Goal: Task Accomplishment & Management: Manage account settings

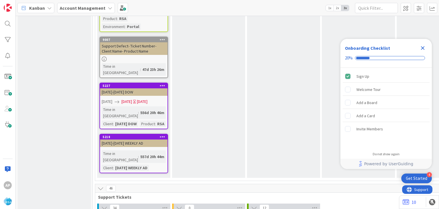
scroll to position [1160, 0]
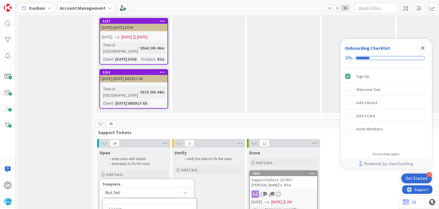
scroll to position [1223, 0]
type textarea "x"
type textarea "Support Maintenance - Ticket Number-"
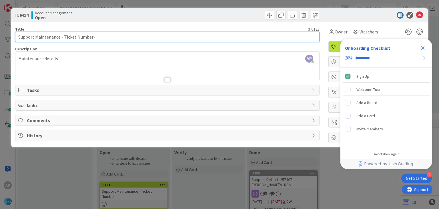
drag, startPoint x: 63, startPoint y: 37, endPoint x: 85, endPoint y: 38, distance: 21.4
click at [85, 38] on input "Support Maintenance - Ticket Number-" at bounding box center [167, 37] width 304 height 10
drag, startPoint x: 91, startPoint y: 35, endPoint x: 63, endPoint y: 36, distance: 27.7
click at [63, 36] on input "Support Maintenance - Ticket Number-" at bounding box center [167, 37] width 304 height 10
paste input "#316938"
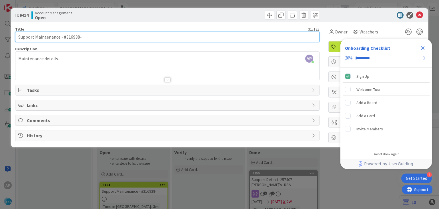
click at [66, 38] on input "Support Maintenance - #316938-" at bounding box center [167, 37] width 304 height 10
click at [85, 39] on input "Support Maintenance - 316938-" at bounding box center [167, 37] width 304 height 10
type input "Support Maintenance - 316938- [PERSON_NAME] Food Giant-RSA"
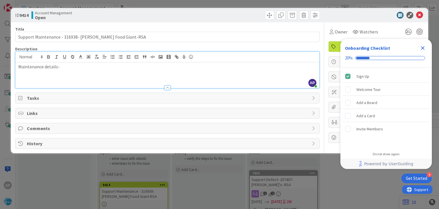
click at [67, 62] on div "Maintenance details-" at bounding box center [166, 75] width 303 height 26
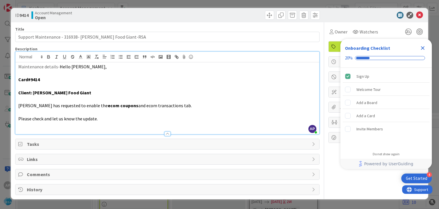
click at [423, 49] on icon "Close Checklist" at bounding box center [423, 48] width 4 height 4
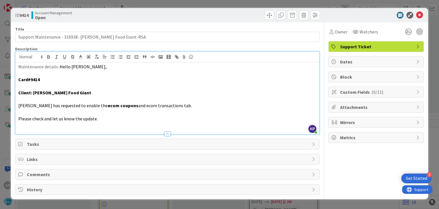
click at [417, 75] on icon at bounding box center [418, 77] width 5 height 5
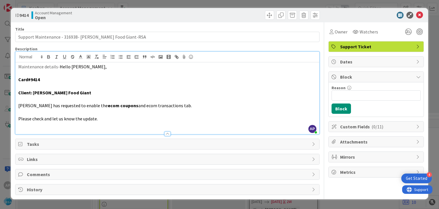
click at [418, 61] on icon at bounding box center [418, 61] width 5 height 5
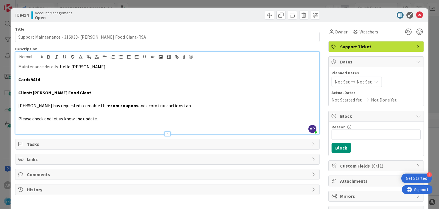
click at [343, 81] on span "Not Set" at bounding box center [341, 81] width 15 height 7
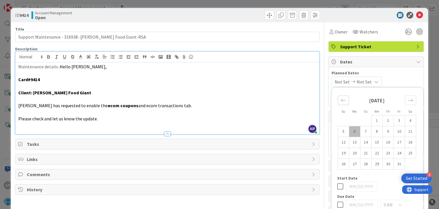
click at [341, 100] on icon "Move backward to switch to the previous month." at bounding box center [342, 100] width 5 height 3
click at [353, 163] on td "29" at bounding box center [354, 163] width 11 height 11
type input "[DATE]"
click at [413, 100] on div "Move forward to switch to the next month." at bounding box center [410, 99] width 11 height 9
click at [400, 130] on td "10" at bounding box center [398, 131] width 11 height 11
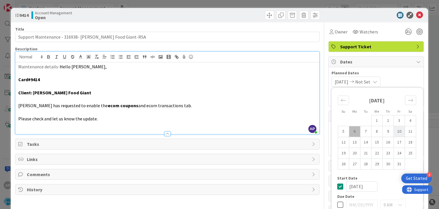
type input "[DATE]"
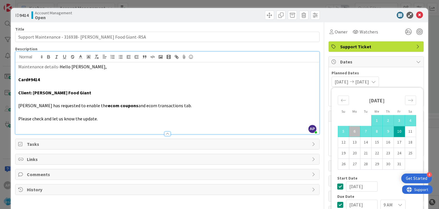
click at [405, 79] on div "[DATE] [DATE] Su Mo Tu We Th Fr Sa [DATE] 1 2 3 4 5 6 7 8 9 10 11 12 13 14 15 1…" at bounding box center [375, 82] width 89 height 10
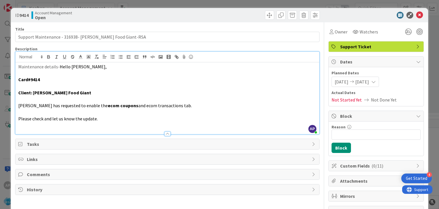
scroll to position [19, 0]
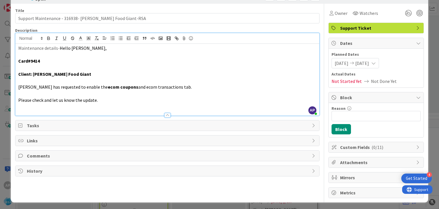
click at [419, 145] on icon at bounding box center [418, 147] width 5 height 5
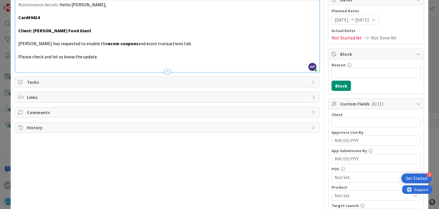
scroll to position [63, 0]
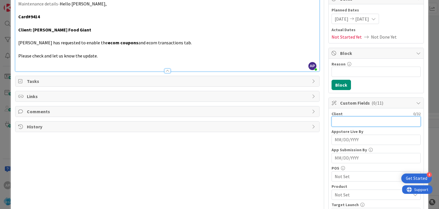
click at [344, 121] on input "text" at bounding box center [375, 121] width 89 height 10
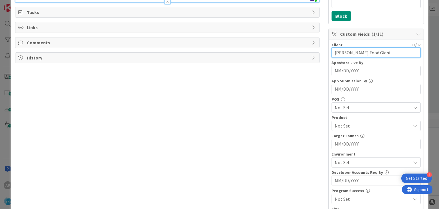
scroll to position [132, 0]
type input "[PERSON_NAME] Food Giant"
click at [366, 124] on span "Not Set" at bounding box center [372, 125] width 76 height 7
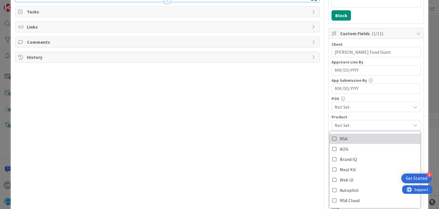
click at [334, 137] on icon at bounding box center [334, 138] width 5 height 9
click at [353, 116] on div "Product" at bounding box center [375, 117] width 89 height 4
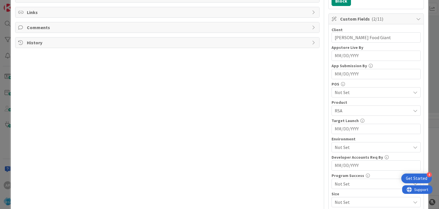
scroll to position [148, 0]
click at [342, 144] on span "Not Set" at bounding box center [372, 146] width 76 height 7
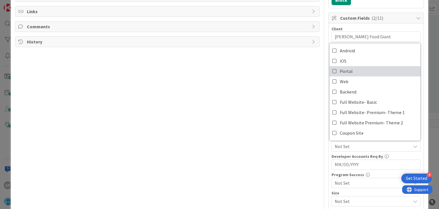
click at [335, 70] on icon at bounding box center [334, 71] width 5 height 9
click at [327, 151] on div "Title 51 / 128 Support Maintenance - 316938- [PERSON_NAME] Food Giant-RSA Descr…" at bounding box center [219, 74] width 408 height 398
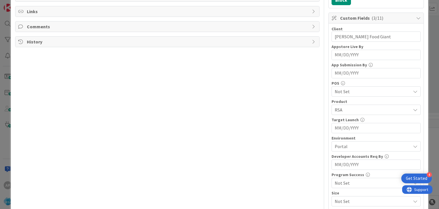
scroll to position [0, 0]
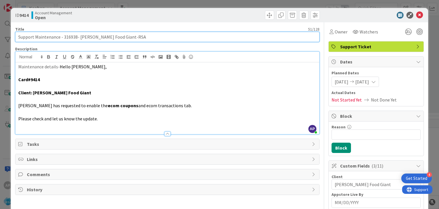
drag, startPoint x: 35, startPoint y: 37, endPoint x: 115, endPoint y: 39, distance: 79.4
click at [115, 39] on input "Support Maintenance - 316938- [PERSON_NAME] Food Giant-RSA" at bounding box center [167, 37] width 304 height 10
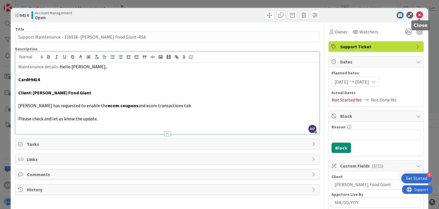
click at [420, 15] on icon at bounding box center [419, 15] width 7 height 7
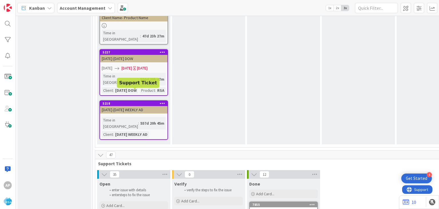
scroll to position [1190, 0]
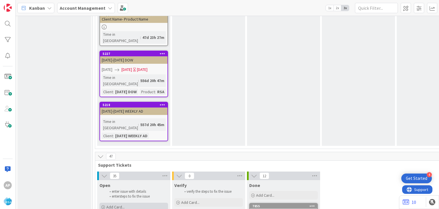
click at [110, 202] on div "Add Card..." at bounding box center [133, 206] width 69 height 9
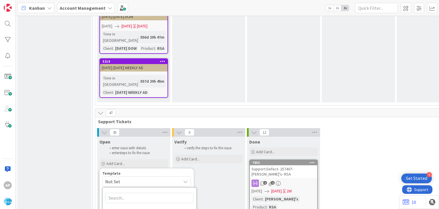
scroll to position [1235, 0]
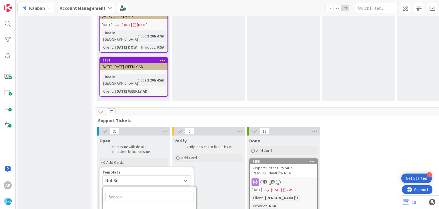
type textarea "x"
type textarea "Support Maintenance - Ticket Number-"
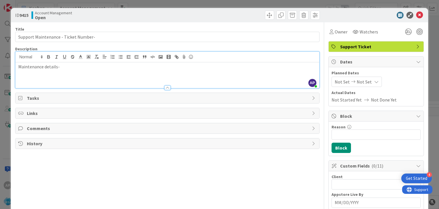
click at [74, 62] on div "Maintenance details-" at bounding box center [166, 75] width 303 height 26
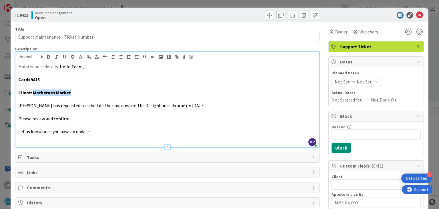
drag, startPoint x: 33, startPoint y: 92, endPoint x: 72, endPoint y: 94, distance: 39.4
click at [72, 94] on p "Client: Mathernes Market" at bounding box center [166, 92] width 297 height 7
copy strong "Mathernes Market"
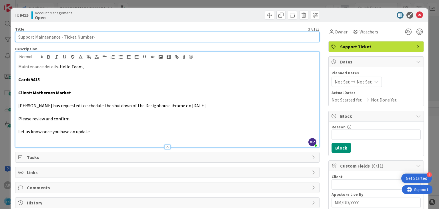
click at [96, 37] on input "Support Maintenance - Ticket Number-" at bounding box center [167, 37] width 304 height 10
paste input "Mathernes Market"
type input "Support Maintenance - Ticket Number- Mathernes Market-[GEOGRAPHIC_DATA]"
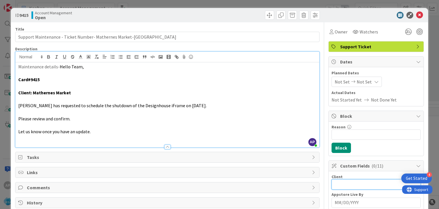
click at [339, 182] on input "text" at bounding box center [375, 184] width 89 height 10
type input "V"
paste input "Mathernes Market"
type input "Mathernes Market"
click at [339, 81] on span "Not Set" at bounding box center [341, 81] width 15 height 7
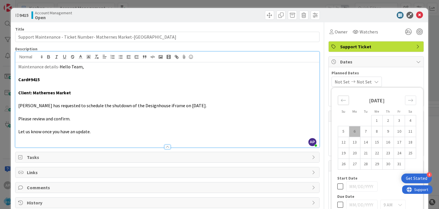
click at [339, 98] on div "Move backward to switch to the previous month." at bounding box center [342, 99] width 11 height 9
click at [352, 164] on td "29" at bounding box center [354, 163] width 11 height 11
type input "[DATE]"
click at [412, 98] on icon "Move forward to switch to the next month." at bounding box center [409, 99] width 5 height 5
click at [399, 131] on td "10" at bounding box center [398, 131] width 11 height 11
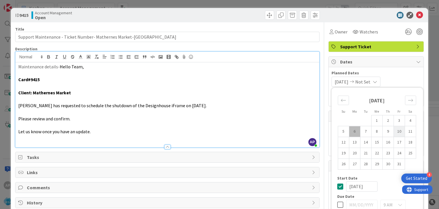
type input "[DATE]"
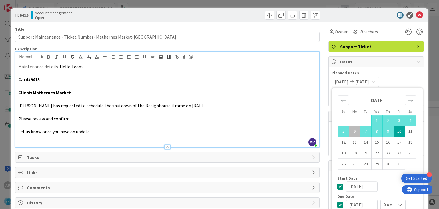
click at [403, 77] on div "[DATE] [DATE] Su Mo Tu We Th Fr Sa [DATE] 1 2 3 4 5 6 7 8 9 10 11 12 13 14 15 1…" at bounding box center [375, 82] width 89 height 10
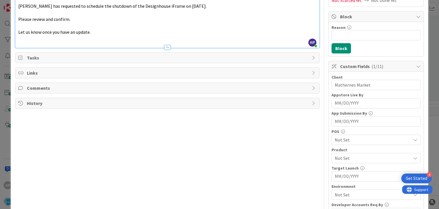
scroll to position [101, 0]
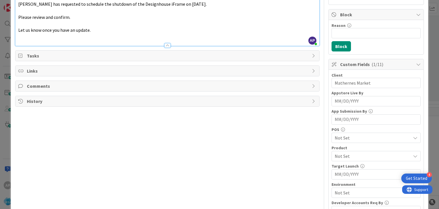
click at [349, 157] on span "Not Set" at bounding box center [372, 155] width 76 height 7
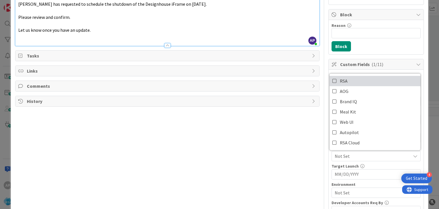
click at [333, 81] on icon at bounding box center [334, 81] width 5 height 9
click at [339, 165] on div "Target Launch" at bounding box center [375, 166] width 89 height 4
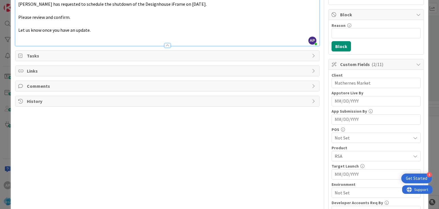
click at [346, 136] on span "Not Set" at bounding box center [372, 137] width 76 height 7
click at [367, 133] on div "Not Set" at bounding box center [375, 137] width 89 height 10
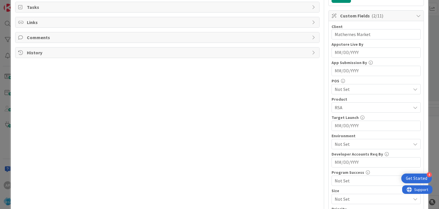
scroll to position [152, 0]
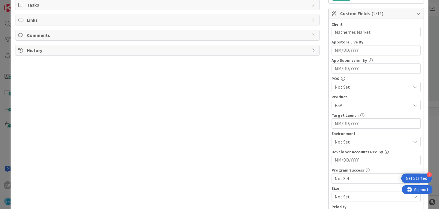
click at [345, 142] on span "Not Set" at bounding box center [372, 141] width 76 height 7
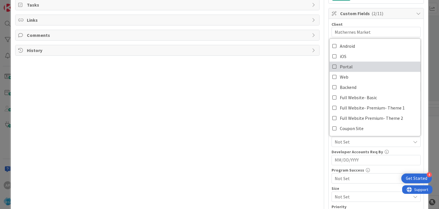
click at [332, 65] on icon at bounding box center [334, 66] width 5 height 9
click at [332, 151] on div "Developer Accounts Req By" at bounding box center [375, 152] width 89 height 4
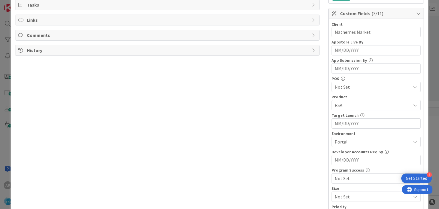
scroll to position [0, 0]
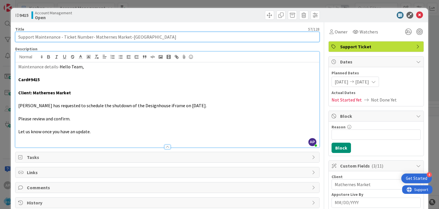
drag, startPoint x: 63, startPoint y: 37, endPoint x: 92, endPoint y: 41, distance: 29.0
click at [92, 41] on input "Support Maintenance - Ticket Number- Mathernes Market-[GEOGRAPHIC_DATA]" at bounding box center [167, 37] width 304 height 10
click at [90, 37] on input "Support Maintenance - Ticket Number- Mathernes Market-[GEOGRAPHIC_DATA]" at bounding box center [167, 37] width 304 height 10
drag, startPoint x: 90, startPoint y: 37, endPoint x: 63, endPoint y: 37, distance: 27.7
click at [63, 37] on input "Support Maintenance - Ticket Number- Mathernes Market-[GEOGRAPHIC_DATA]" at bounding box center [167, 37] width 304 height 10
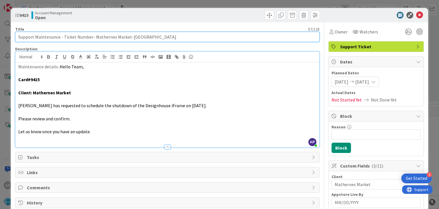
paste input "#317239"
click at [66, 38] on input "Support Maintenance - #317239- Mathernes Market-RSA" at bounding box center [167, 37] width 304 height 10
drag, startPoint x: 35, startPoint y: 37, endPoint x: 112, endPoint y: 42, distance: 77.6
click at [112, 42] on input "Support Maintenance - 317239- Mathernes Market-RSA" at bounding box center [167, 37] width 304 height 10
type input "Support Maintenance - 317239- Mathernes Market-RSA"
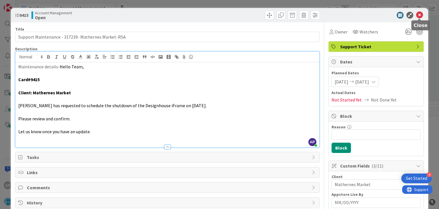
click at [419, 15] on icon at bounding box center [419, 15] width 7 height 7
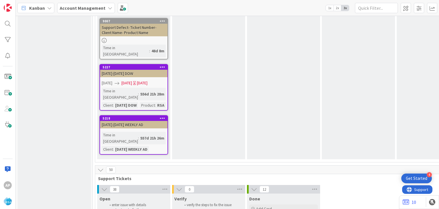
scroll to position [1170, 0]
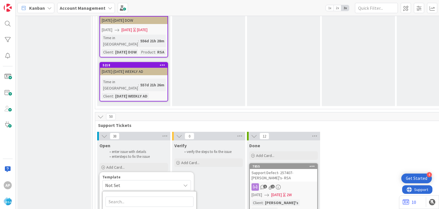
scroll to position [1231, 0]
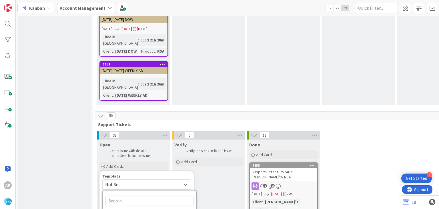
type textarea "x"
type textarea "Support Maintenance - Ticket Number-"
click at [184, 182] on icon at bounding box center [185, 184] width 5 height 5
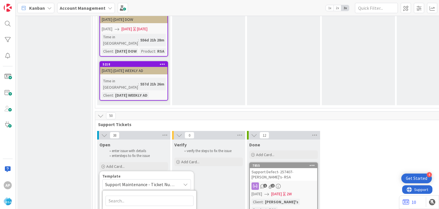
type textarea "x"
type textarea "Support Defect- Ticket Number- Client Name- Product Name"
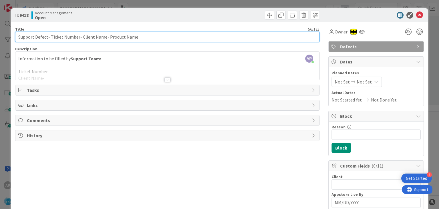
drag, startPoint x: 51, startPoint y: 37, endPoint x: 72, endPoint y: 38, distance: 21.4
click at [72, 38] on input "Support Defect- Ticket Number- Client Name- Product Name" at bounding box center [167, 37] width 304 height 10
drag, startPoint x: 77, startPoint y: 38, endPoint x: 50, endPoint y: 38, distance: 26.6
click at [50, 38] on input "Support Defect- Ticket Number- Client Name- Product Name" at bounding box center [167, 37] width 304 height 10
paste input "#316839"
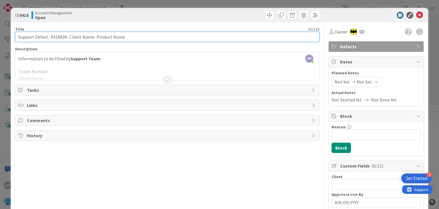
click at [52, 37] on input "Support Defect- #316839- Client Name- Product Name" at bounding box center [167, 37] width 304 height 10
drag, startPoint x: 66, startPoint y: 38, endPoint x: 89, endPoint y: 38, distance: 22.8
click at [89, 38] on input "Support Defect- 316839- Client Name- Product Name" at bounding box center [167, 37] width 304 height 10
drag, startPoint x: 102, startPoint y: 38, endPoint x: 135, endPoint y: 46, distance: 33.5
click at [135, 42] on input "Support Defect- 316839- Mathernes Market- Product Name" at bounding box center [167, 37] width 304 height 10
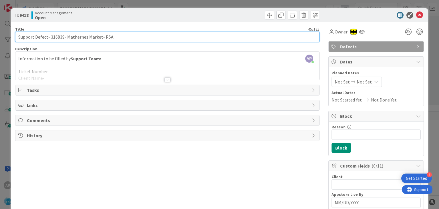
type input "Support Defect- 316839- Mathernes Market- RSA"
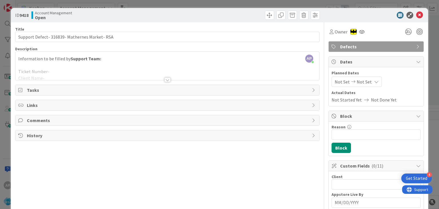
click at [169, 79] on div at bounding box center [167, 79] width 6 height 5
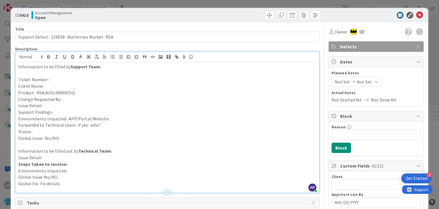
click at [54, 79] on p "Ticket Number-" at bounding box center [166, 79] width 297 height 7
click at [51, 81] on p "Ticket Number- #316839" at bounding box center [166, 79] width 297 height 7
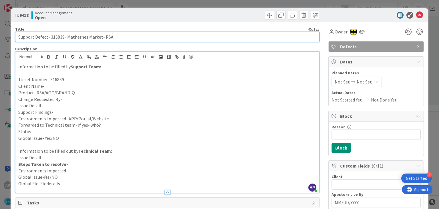
drag, startPoint x: 66, startPoint y: 37, endPoint x: 99, endPoint y: 37, distance: 33.1
click at [99, 37] on input "Support Defect- 316839- Mathernes Market- RSA" at bounding box center [167, 37] width 304 height 10
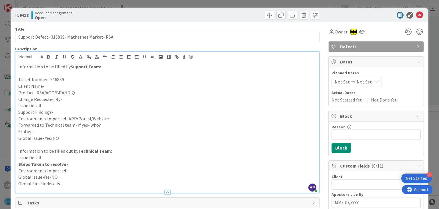
click at [49, 87] on p "Client Name-" at bounding box center [166, 86] width 297 height 7
click at [79, 96] on p "Change Requested By-" at bounding box center [166, 99] width 297 height 7
click at [77, 93] on p "Product- RSA/AOG/BRANDIQ" at bounding box center [166, 92] width 297 height 7
click at [71, 98] on p "Change Requested By-" at bounding box center [166, 99] width 297 height 7
click at [51, 105] on p "Issue Detail-" at bounding box center [166, 105] width 297 height 7
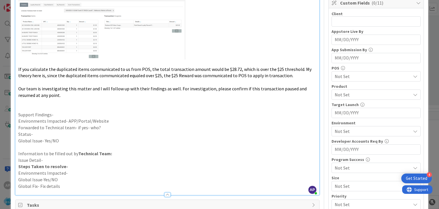
scroll to position [165, 0]
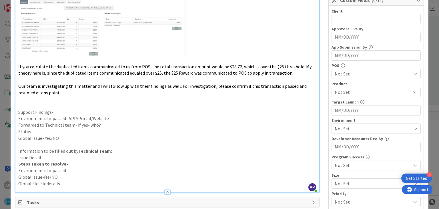
click at [70, 111] on p "Support Findings-" at bounding box center [166, 112] width 297 height 7
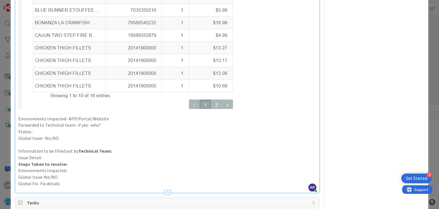
click at [114, 118] on p "Environments Impacted- APP/Portal/Website" at bounding box center [166, 118] width 297 height 7
click at [102, 125] on p "Forwarded to Technical team- if yes- who?" at bounding box center [166, 125] width 297 height 7
click at [38, 133] on p "Status-" at bounding box center [166, 131] width 297 height 7
click at [64, 132] on p "Status- Forwarded to ANil" at bounding box center [166, 131] width 297 height 7
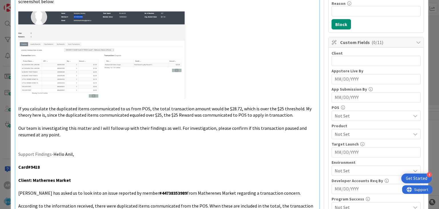
scroll to position [0, 0]
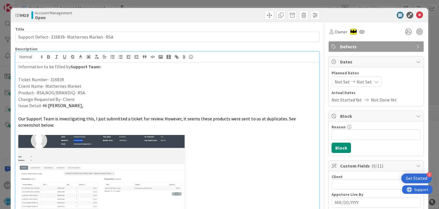
click at [338, 81] on span "Not Set" at bounding box center [341, 81] width 15 height 7
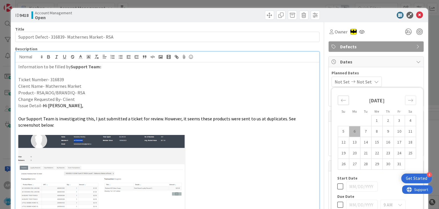
click at [343, 102] on icon "Move backward to switch to the previous month." at bounding box center [342, 99] width 5 height 5
click at [354, 162] on td "29" at bounding box center [354, 163] width 11 height 11
type input "[DATE]"
click at [408, 99] on icon "Move forward to switch to the next month." at bounding box center [409, 99] width 5 height 5
click at [397, 131] on td "10" at bounding box center [398, 131] width 11 height 11
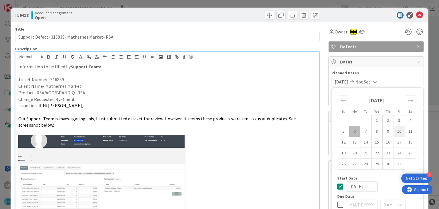
type input "[DATE]"
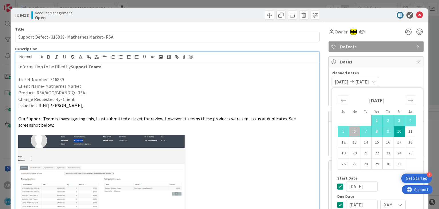
click at [403, 80] on div "[DATE] [DATE] Su Mo Tu We Th Fr Sa [DATE] 1 2 3 4 5 6 7 8 9 10 11 12 13 14 15 1…" at bounding box center [375, 82] width 89 height 10
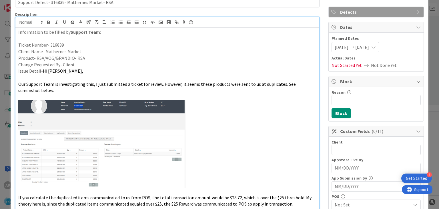
scroll to position [42, 0]
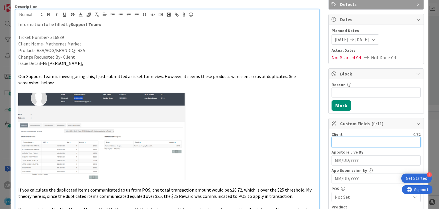
click at [337, 142] on input "text" at bounding box center [375, 142] width 89 height 10
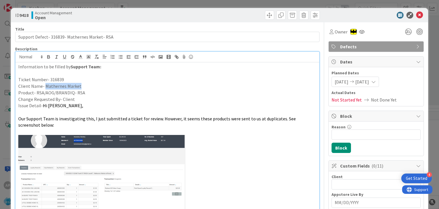
drag, startPoint x: 78, startPoint y: 87, endPoint x: 45, endPoint y: 85, distance: 33.5
click at [45, 85] on p "Client Name- Mathernes Market" at bounding box center [166, 86] width 297 height 7
copy p "Mathernes Market"
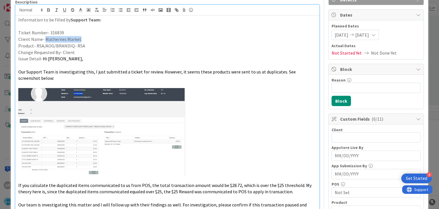
scroll to position [47, 0]
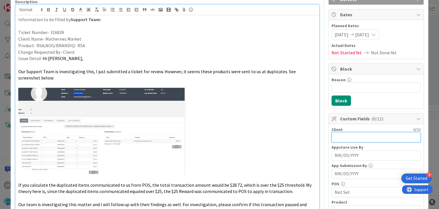
click at [341, 137] on input "text" at bounding box center [375, 137] width 89 height 10
paste input "Mathernes Market"
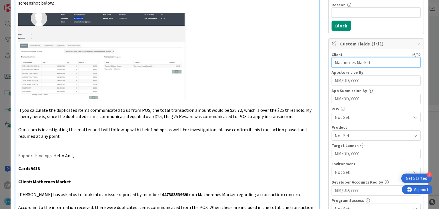
scroll to position [122, 0]
type input "Mathernes Market"
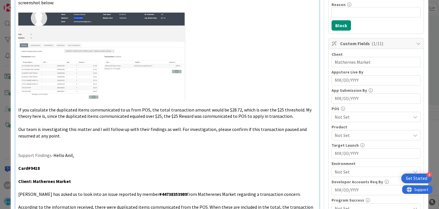
click at [354, 132] on span "Not Set" at bounding box center [372, 135] width 76 height 7
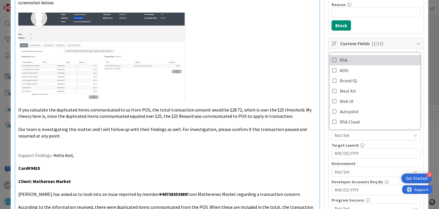
click at [333, 59] on icon at bounding box center [334, 60] width 5 height 9
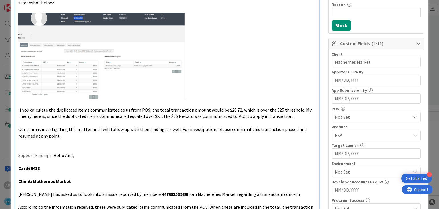
click at [348, 170] on span "Not Set" at bounding box center [372, 171] width 76 height 7
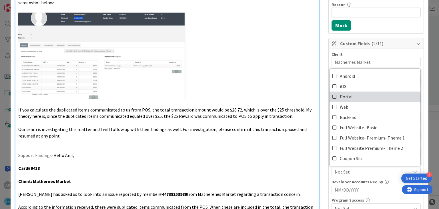
click at [334, 96] on icon at bounding box center [334, 96] width 5 height 9
click at [331, 179] on div "Client 16 / 32 Mathernes Market Appstore Live By Navigate forward to interact w…" at bounding box center [375, 151] width 95 height 204
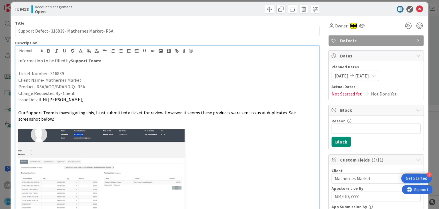
scroll to position [0, 0]
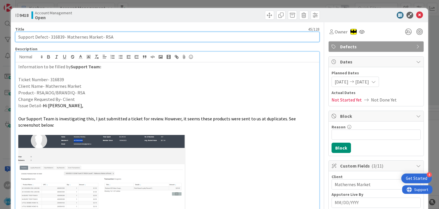
drag, startPoint x: 35, startPoint y: 37, endPoint x: 99, endPoint y: 38, distance: 63.4
click at [99, 38] on input "Support Defect- 316839- Mathernes Market- RSA" at bounding box center [167, 37] width 304 height 10
